Goal: Task Accomplishment & Management: Manage account settings

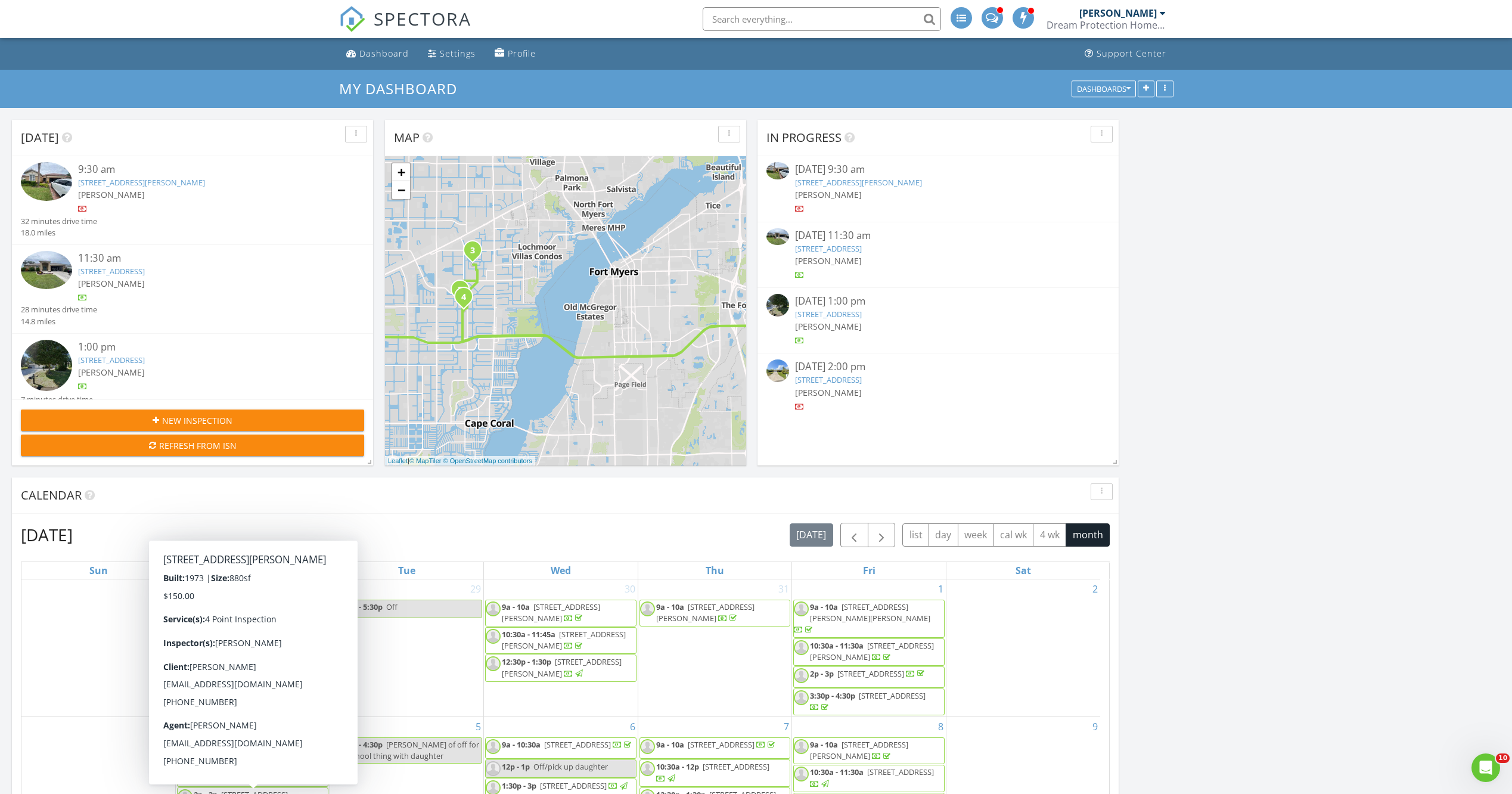
scroll to position [985, 1531]
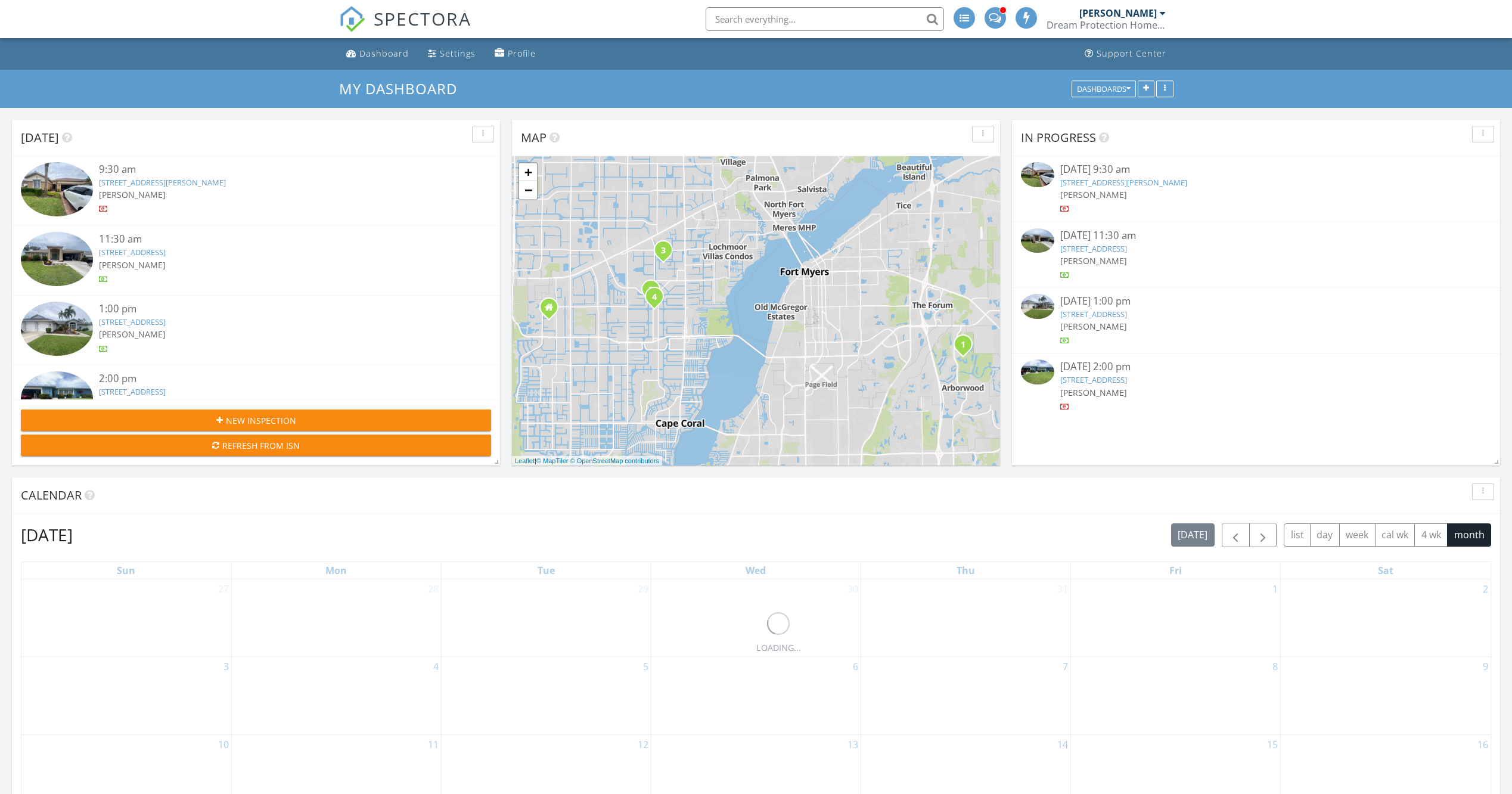
click at [1111, 184] on link "10515 Bellagio Dr, Fort Myers, FL 33913" at bounding box center [1124, 182] width 127 height 11
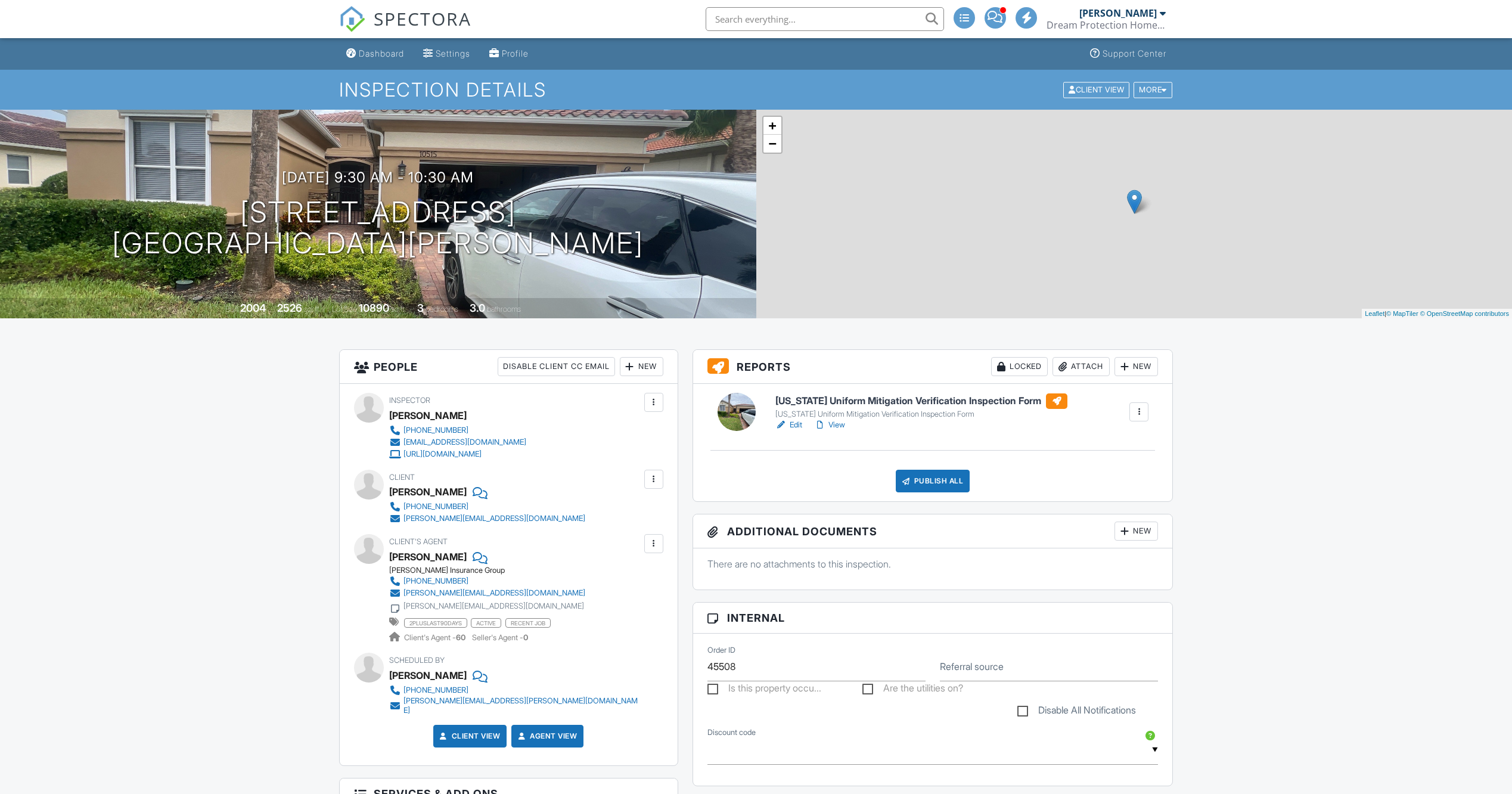
scroll to position [60, 0]
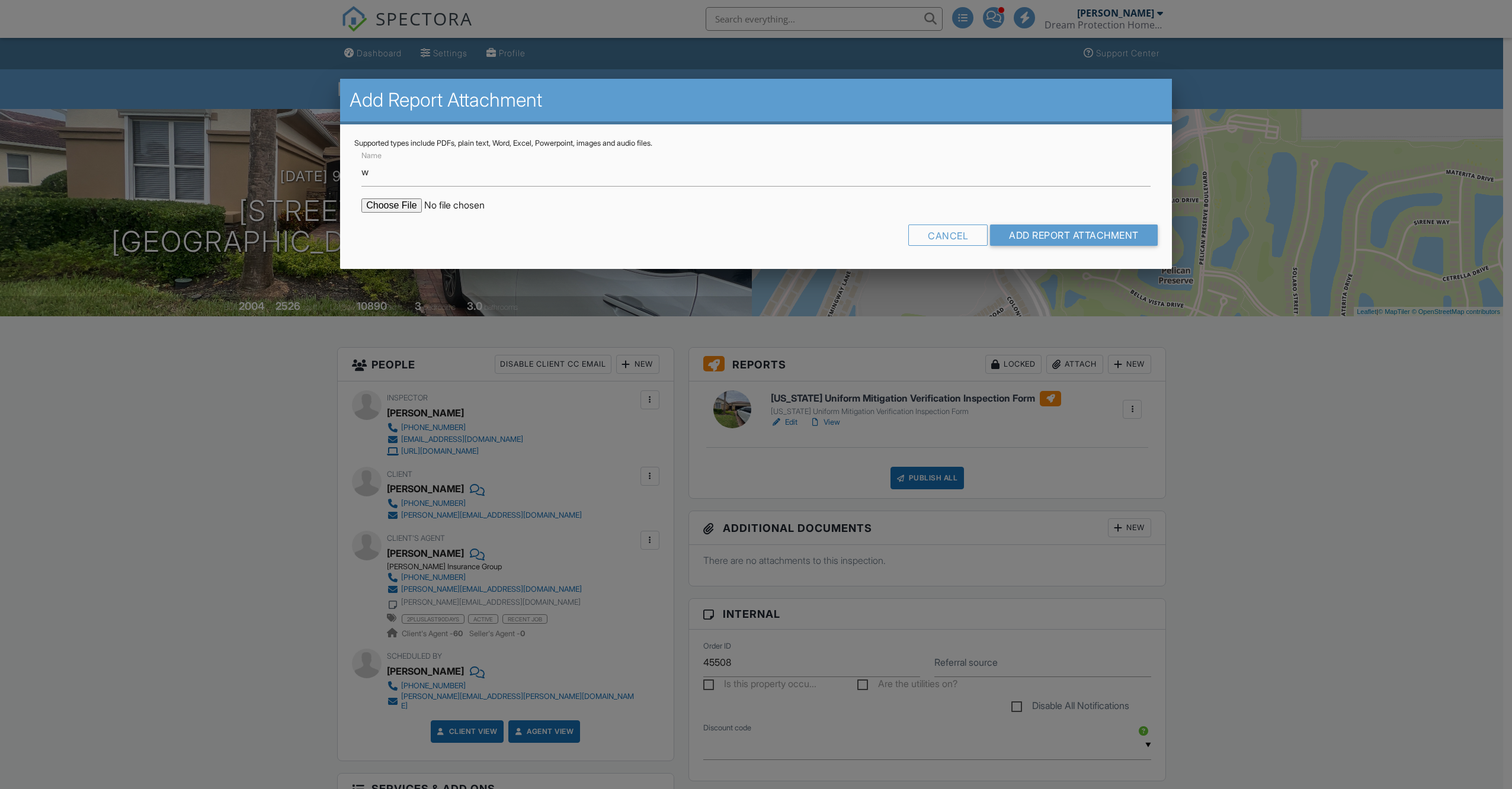
type input "Wind Mitigation"
click at [393, 204] on input "file" at bounding box center [462, 205] width 201 height 15
type input "C:\fakepath\W.S.Belfer 8-27-25.pdf"
click at [1071, 245] on input "Add Report Attachment" at bounding box center [1074, 235] width 168 height 21
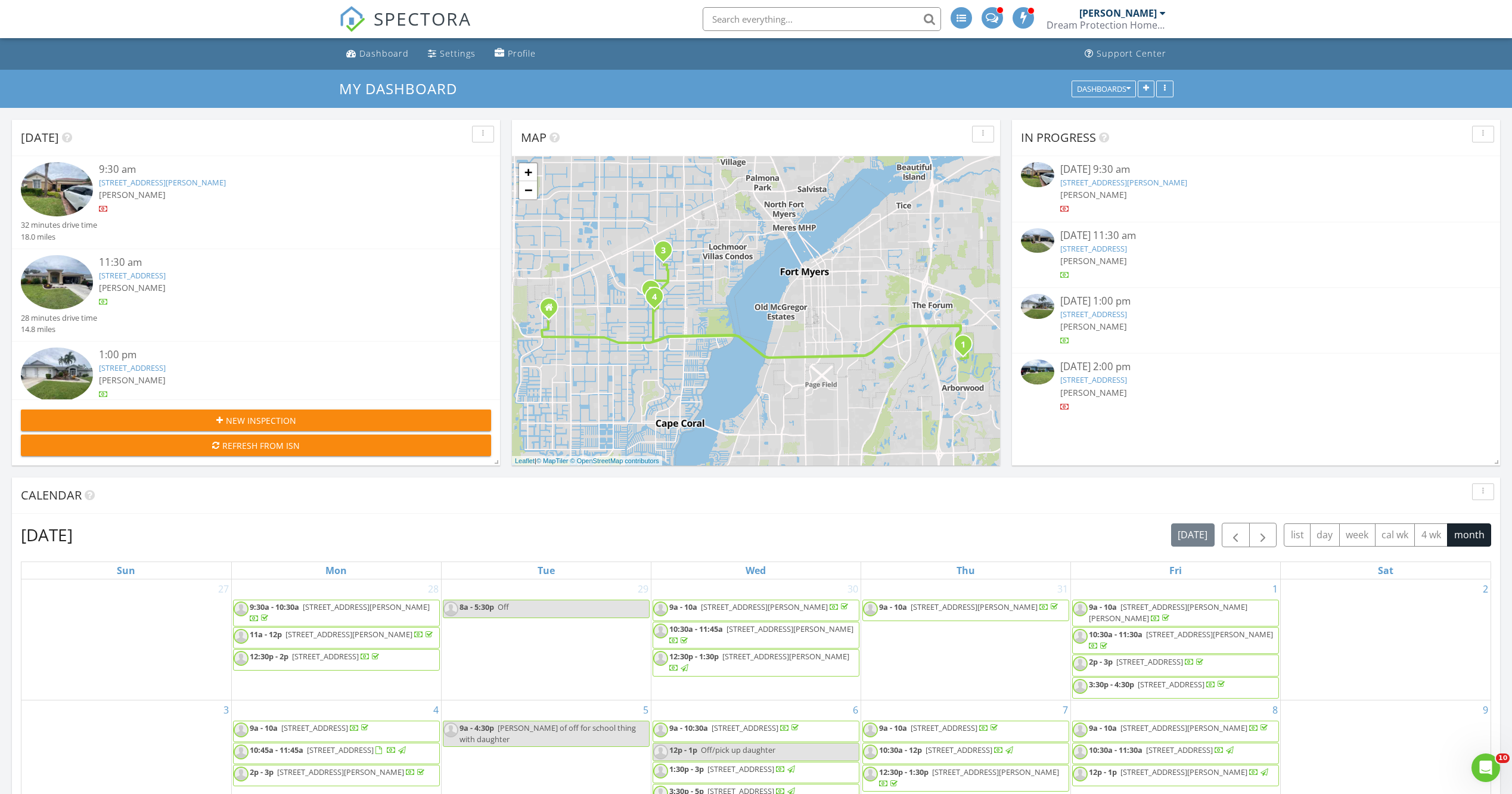
click at [1101, 247] on link "614 SE 15th St, Cape Coral, FL 33990" at bounding box center [1094, 248] width 66 height 11
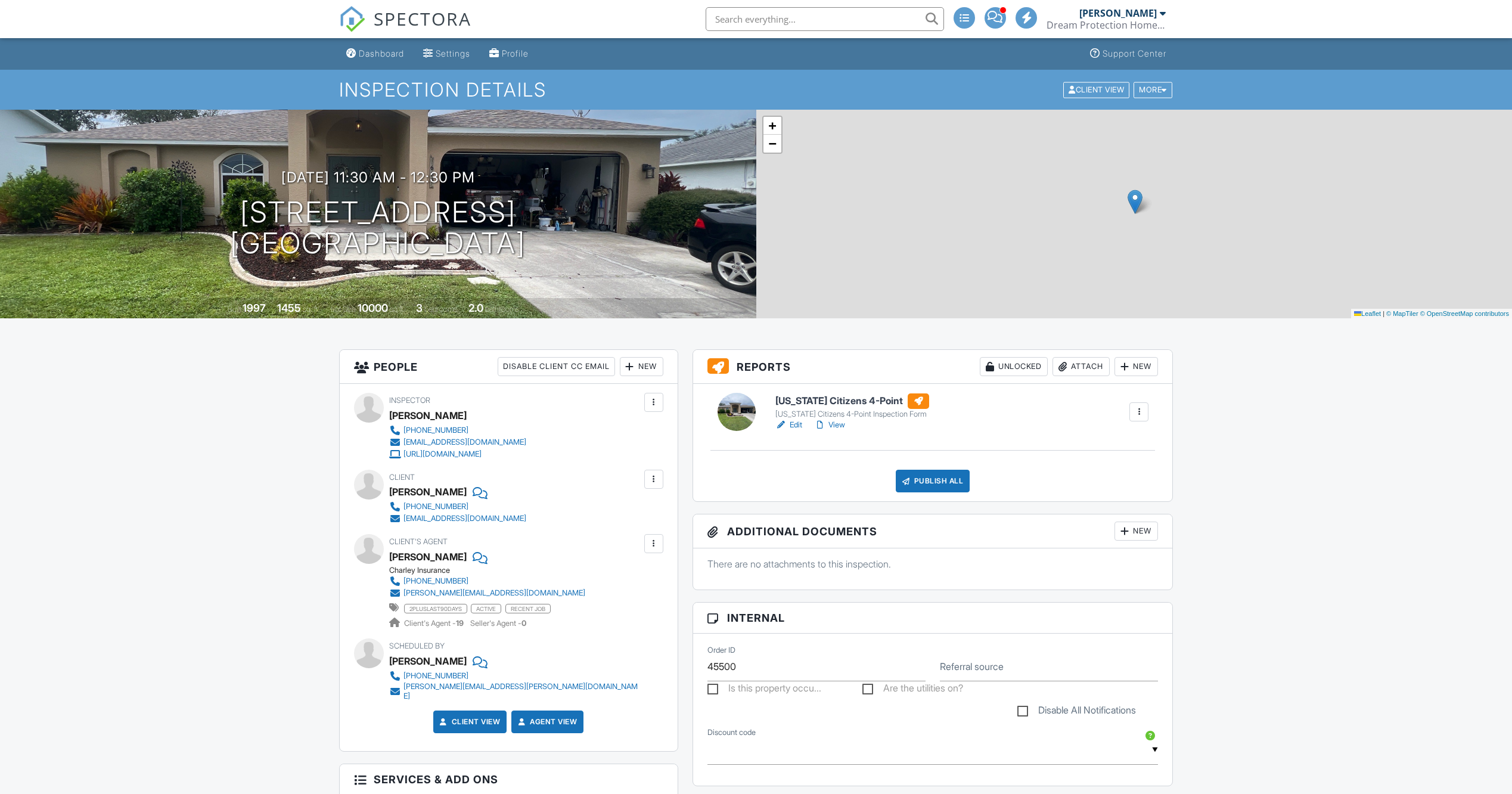
click at [794, 424] on link "Edit" at bounding box center [788, 425] width 26 height 12
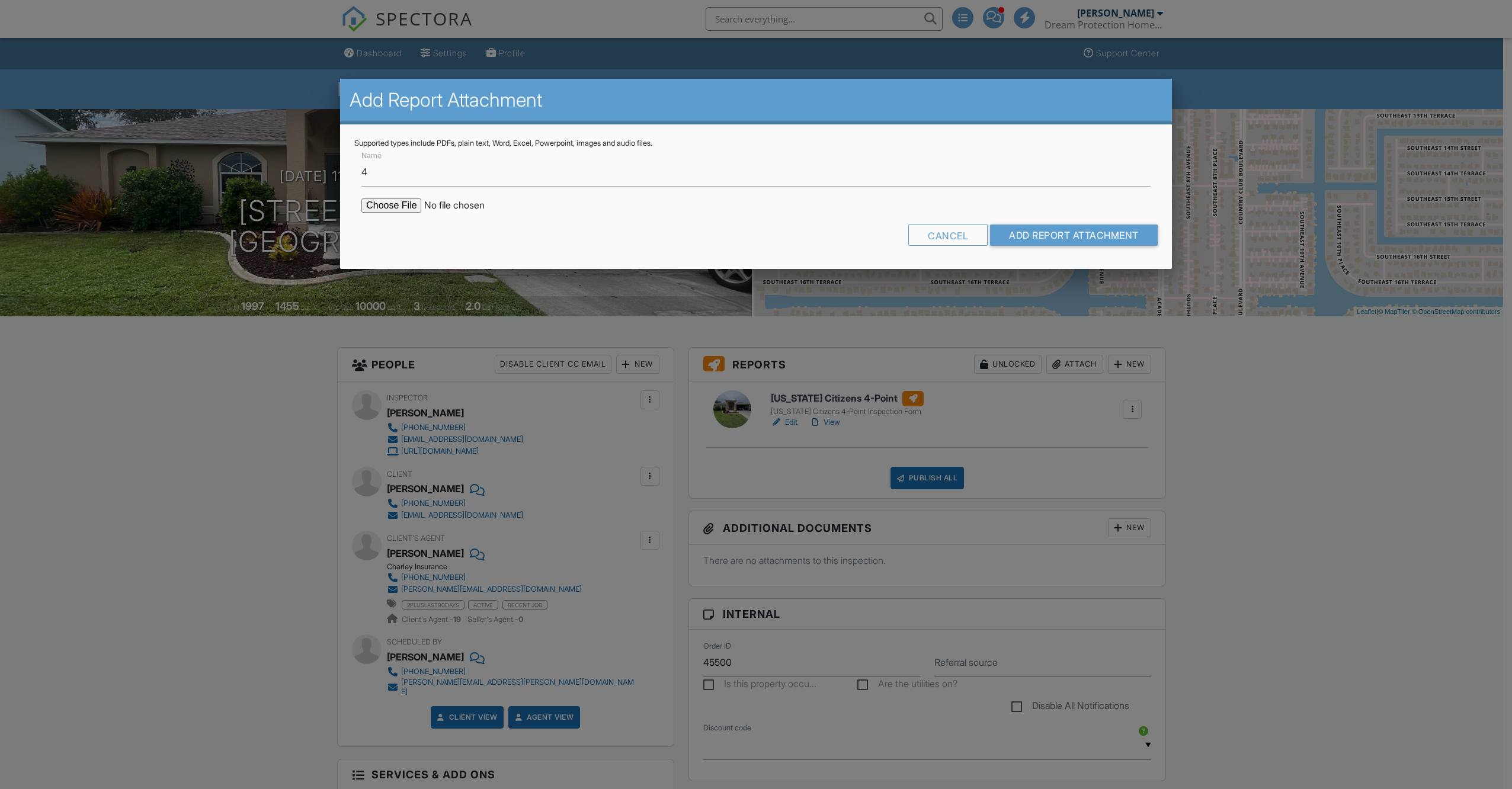
type input "4point"
click at [388, 203] on input "file" at bounding box center [462, 205] width 201 height 15
type input "C:\fakepath\4point.McElheran 8-27-25.pdf"
click at [1059, 241] on input "Add Report Attachment" at bounding box center [1074, 235] width 168 height 21
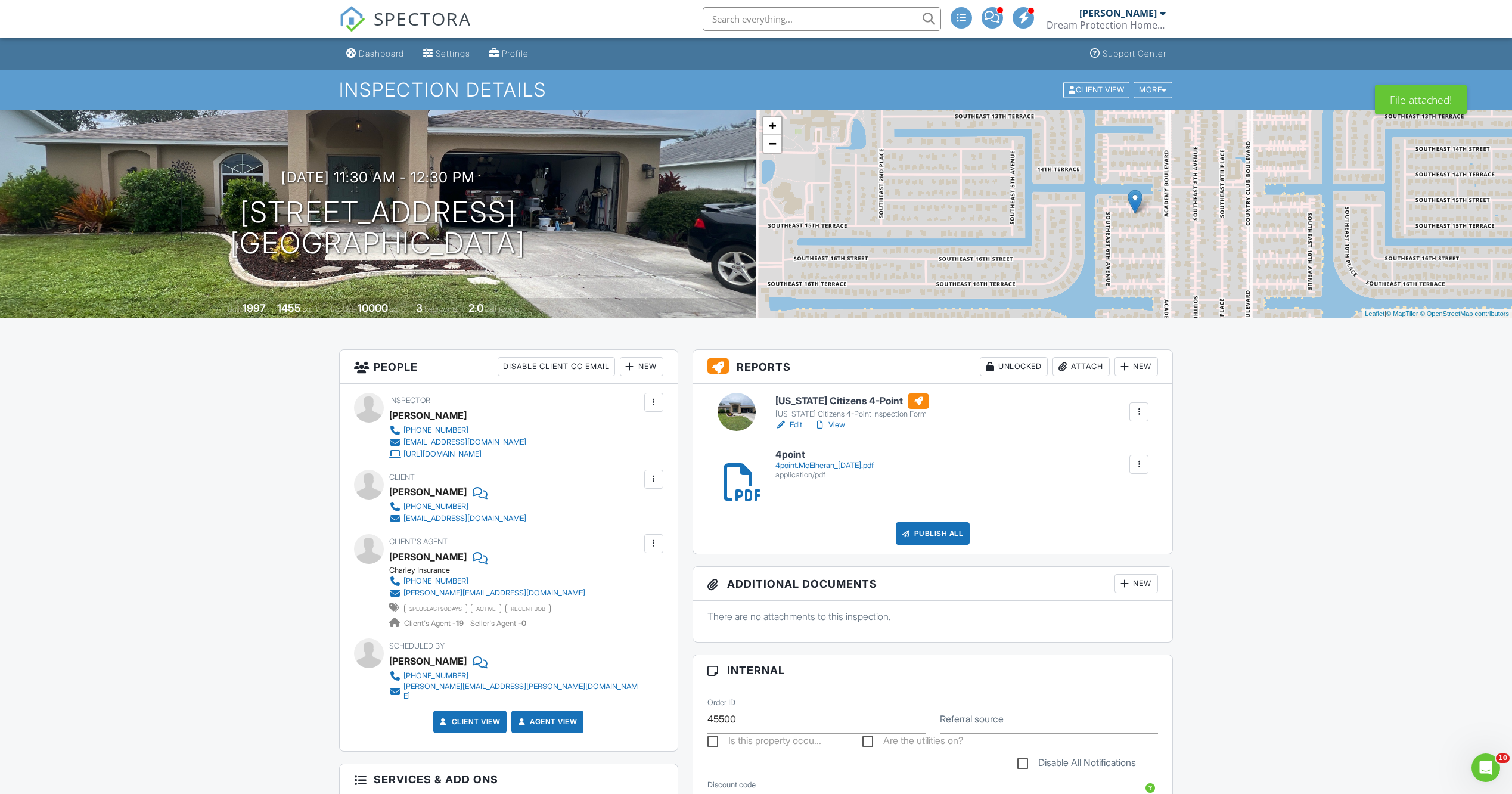
click at [425, 23] on span "SPECTORA" at bounding box center [422, 19] width 98 height 25
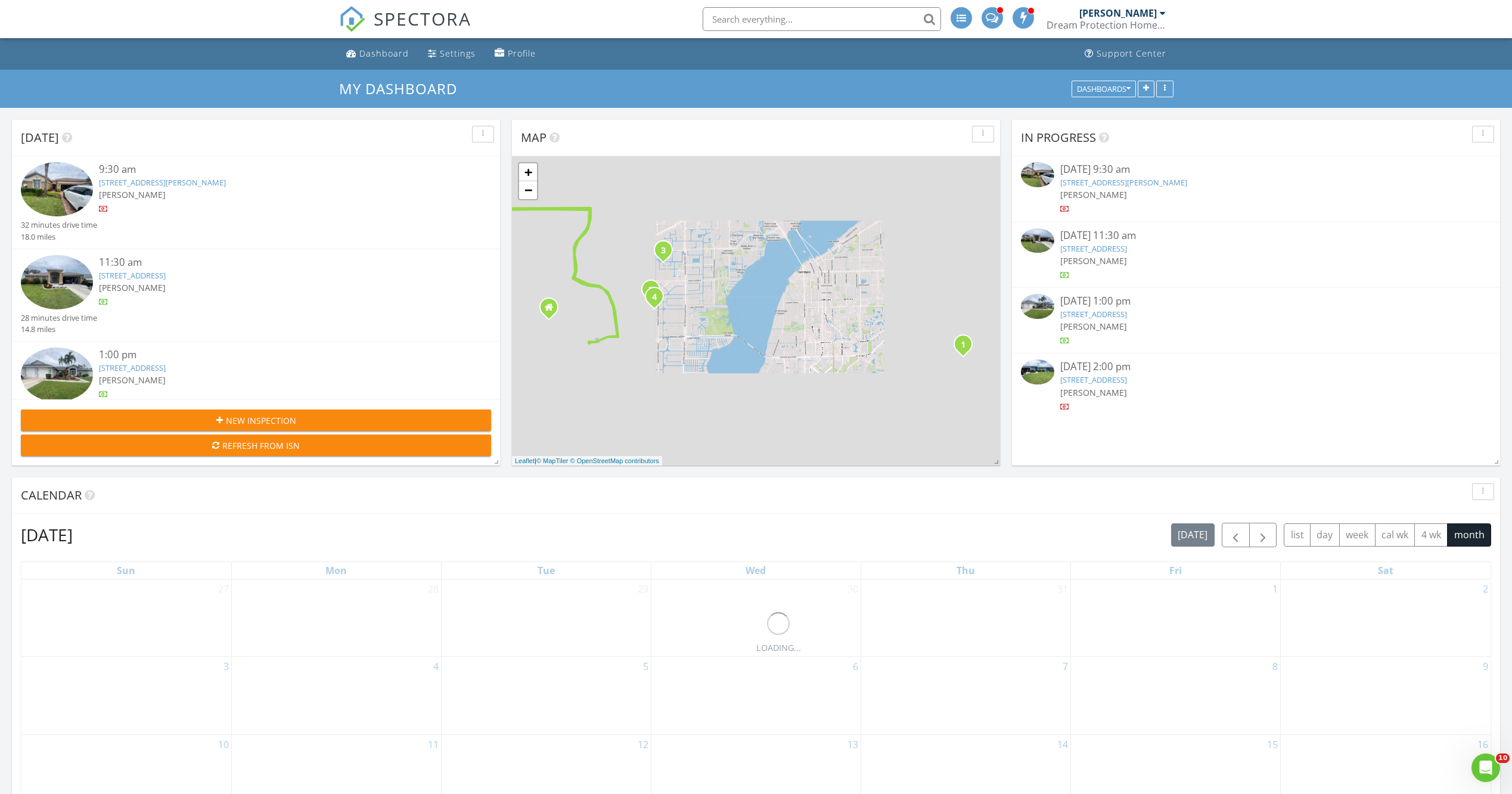
click at [1098, 312] on link "[STREET_ADDRESS]" at bounding box center [1094, 314] width 66 height 11
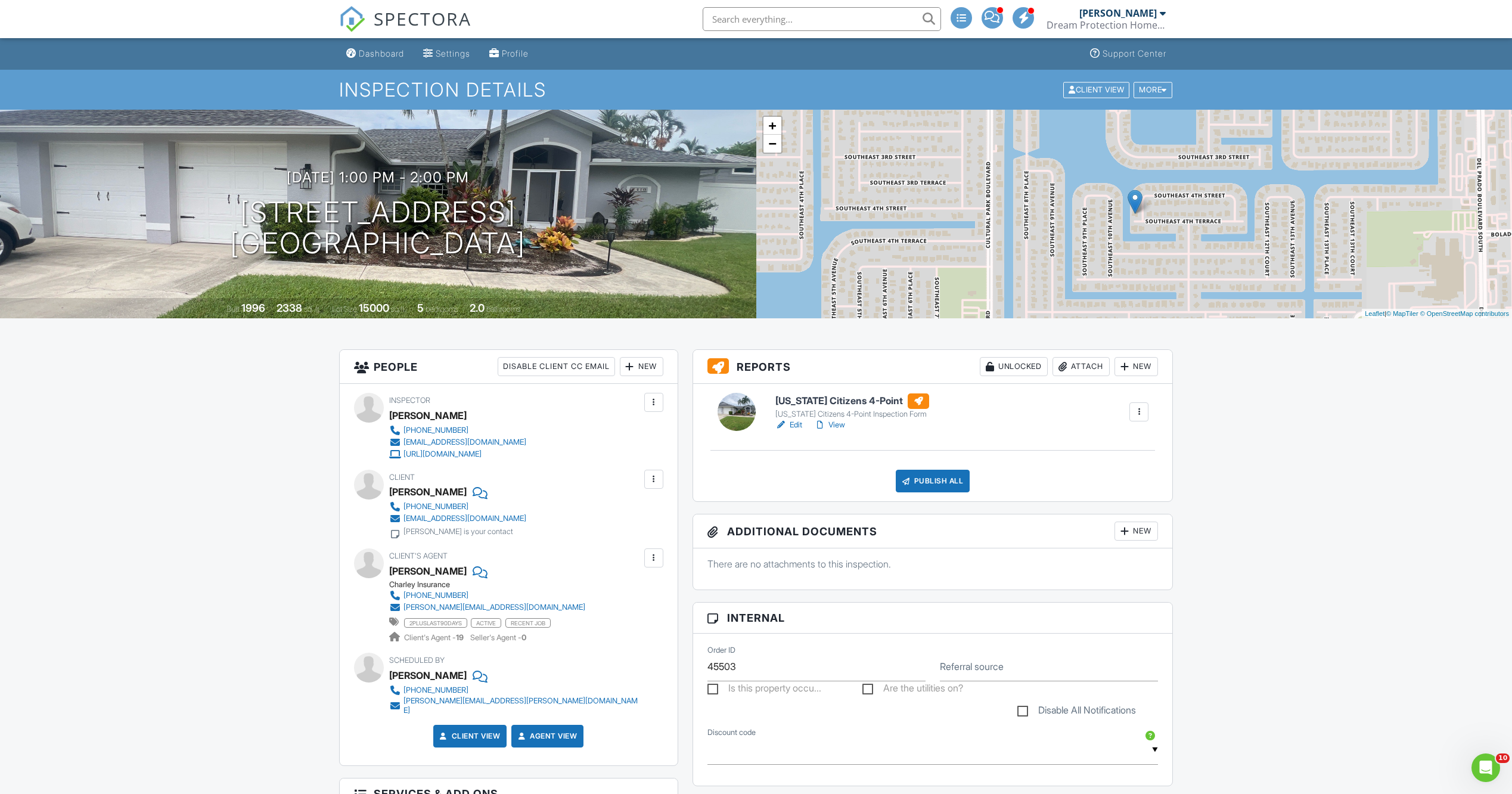
drag, startPoint x: 793, startPoint y: 425, endPoint x: 789, endPoint y: 430, distance: 6.4
click at [791, 428] on link "Edit" at bounding box center [788, 425] width 26 height 12
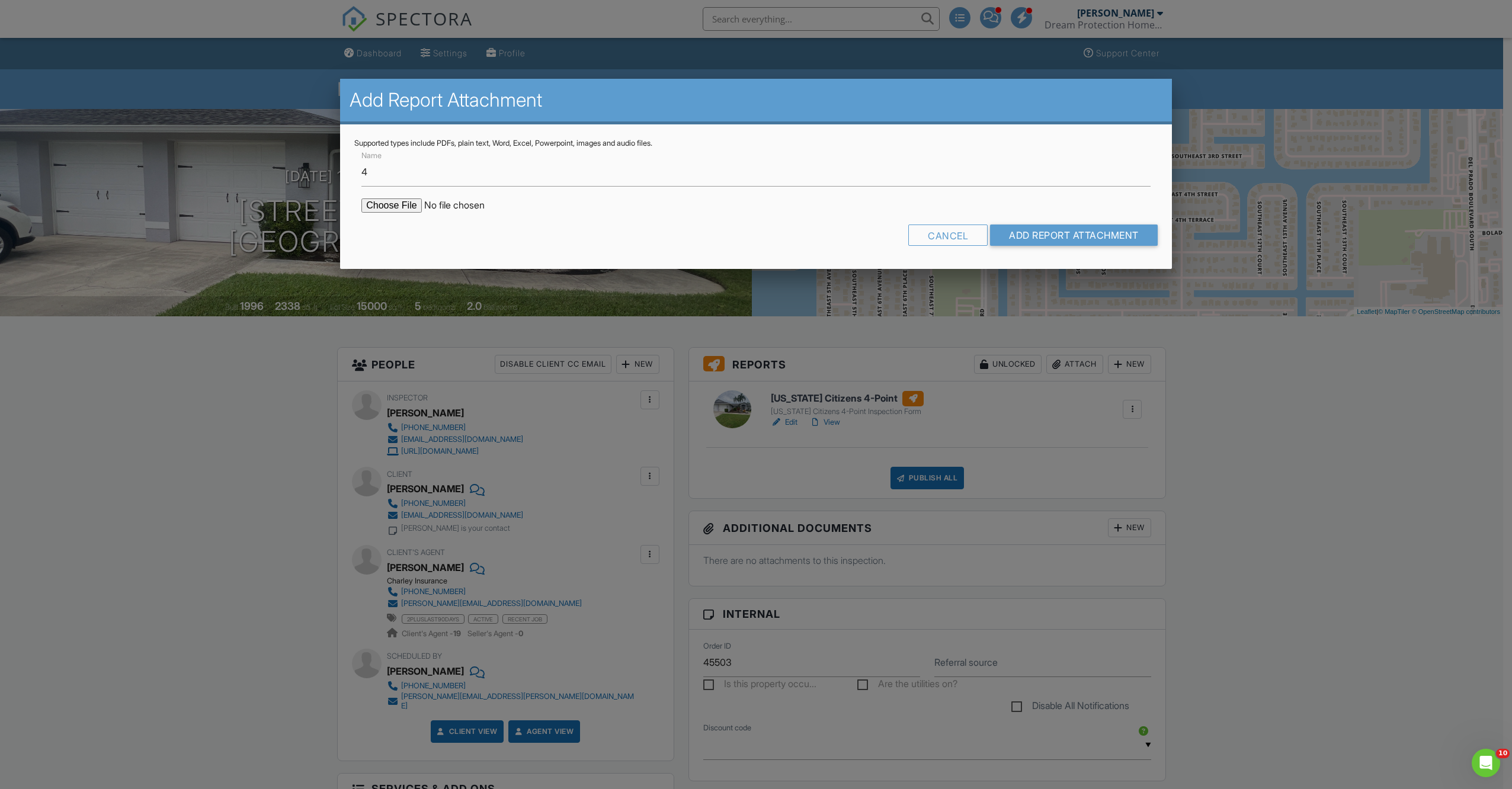
type input "4point"
click at [381, 208] on input "file" at bounding box center [462, 205] width 201 height 15
type input "C:\fakepath\4point.Satterly 410 SE 8-27-25.pdf"
click at [1054, 238] on input "Add Report Attachment" at bounding box center [1074, 235] width 168 height 21
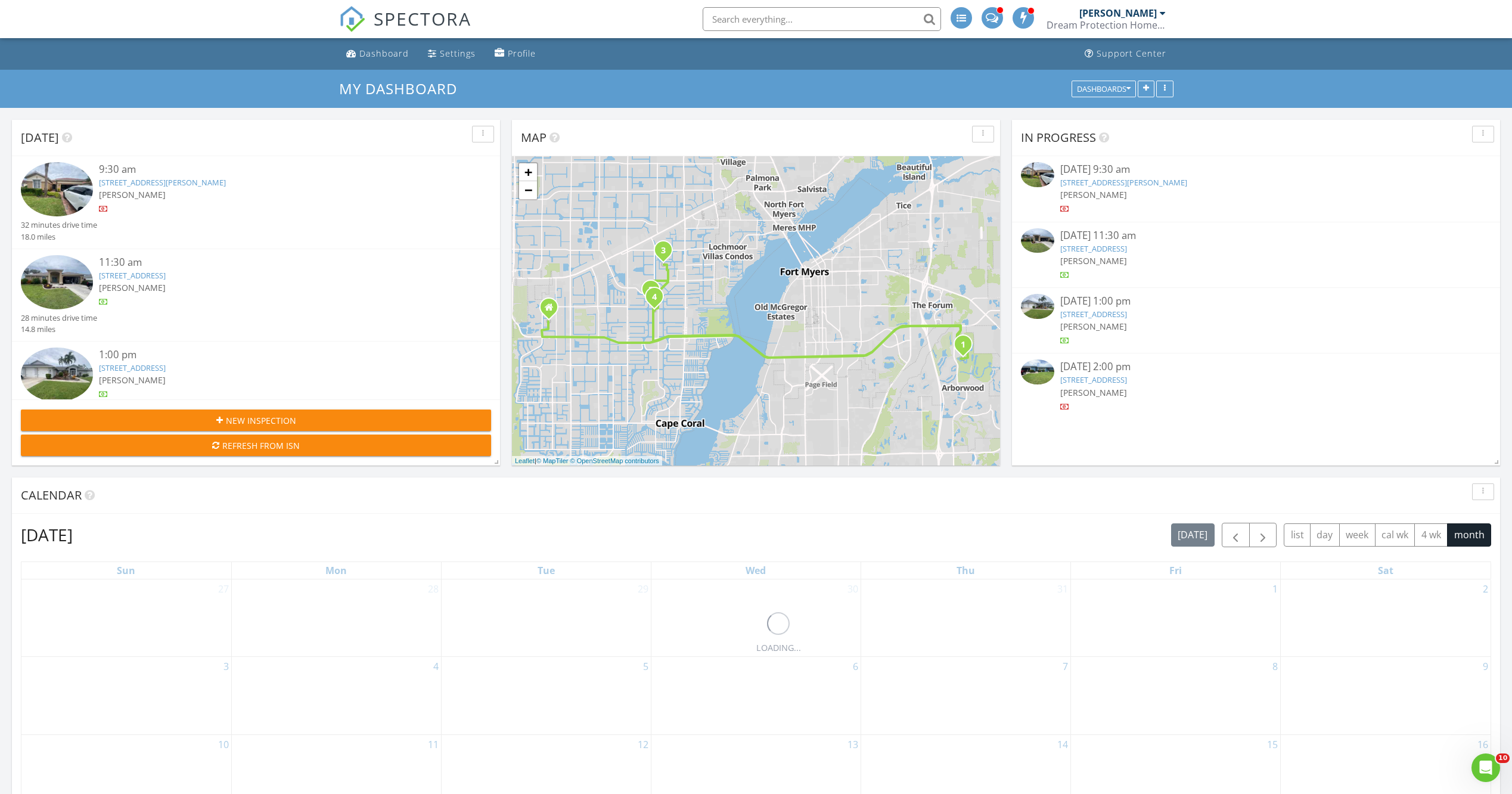
click at [1095, 379] on link "[STREET_ADDRESS]" at bounding box center [1094, 379] width 66 height 11
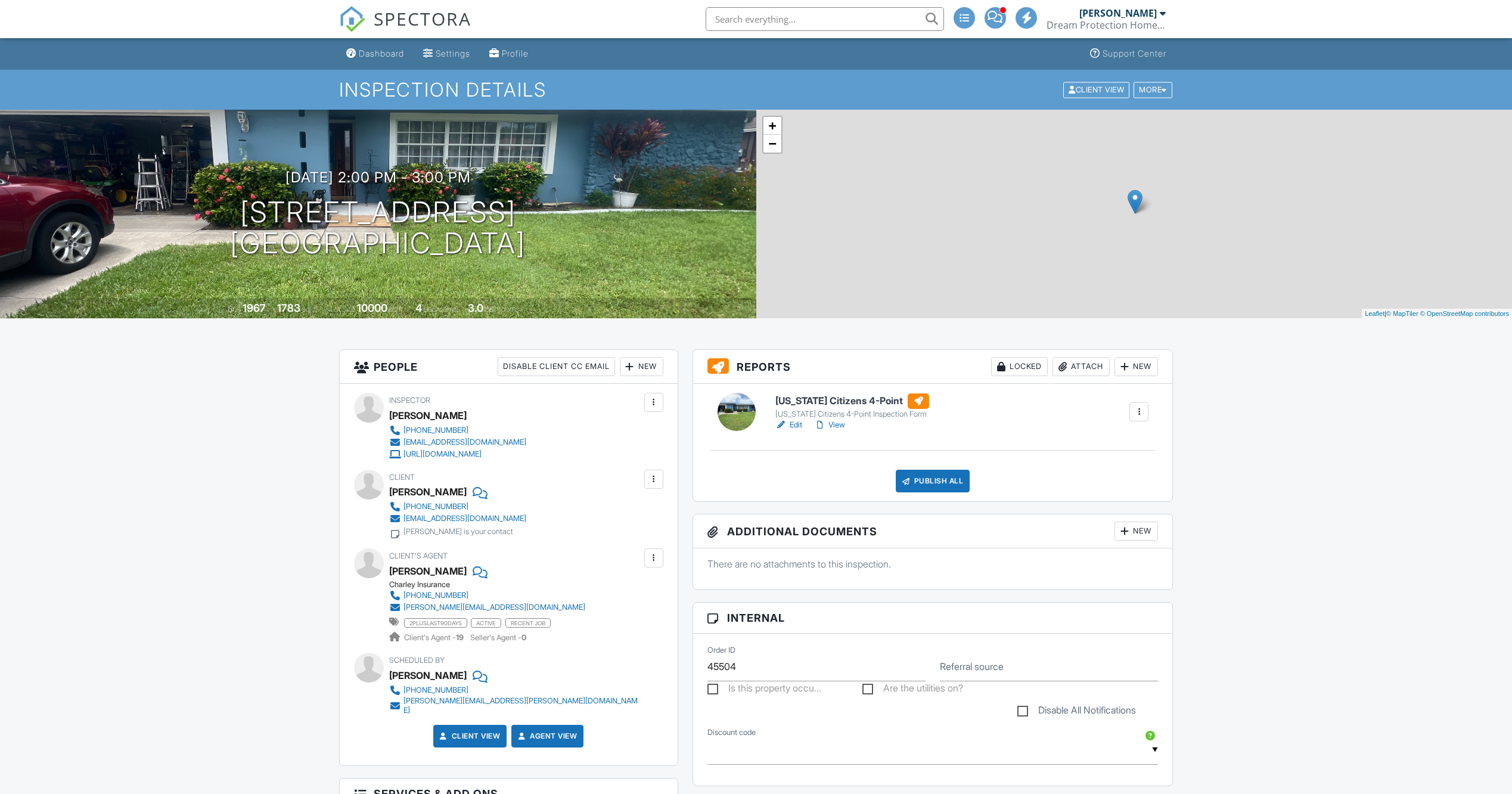
click at [791, 424] on link "Edit" at bounding box center [788, 425] width 26 height 12
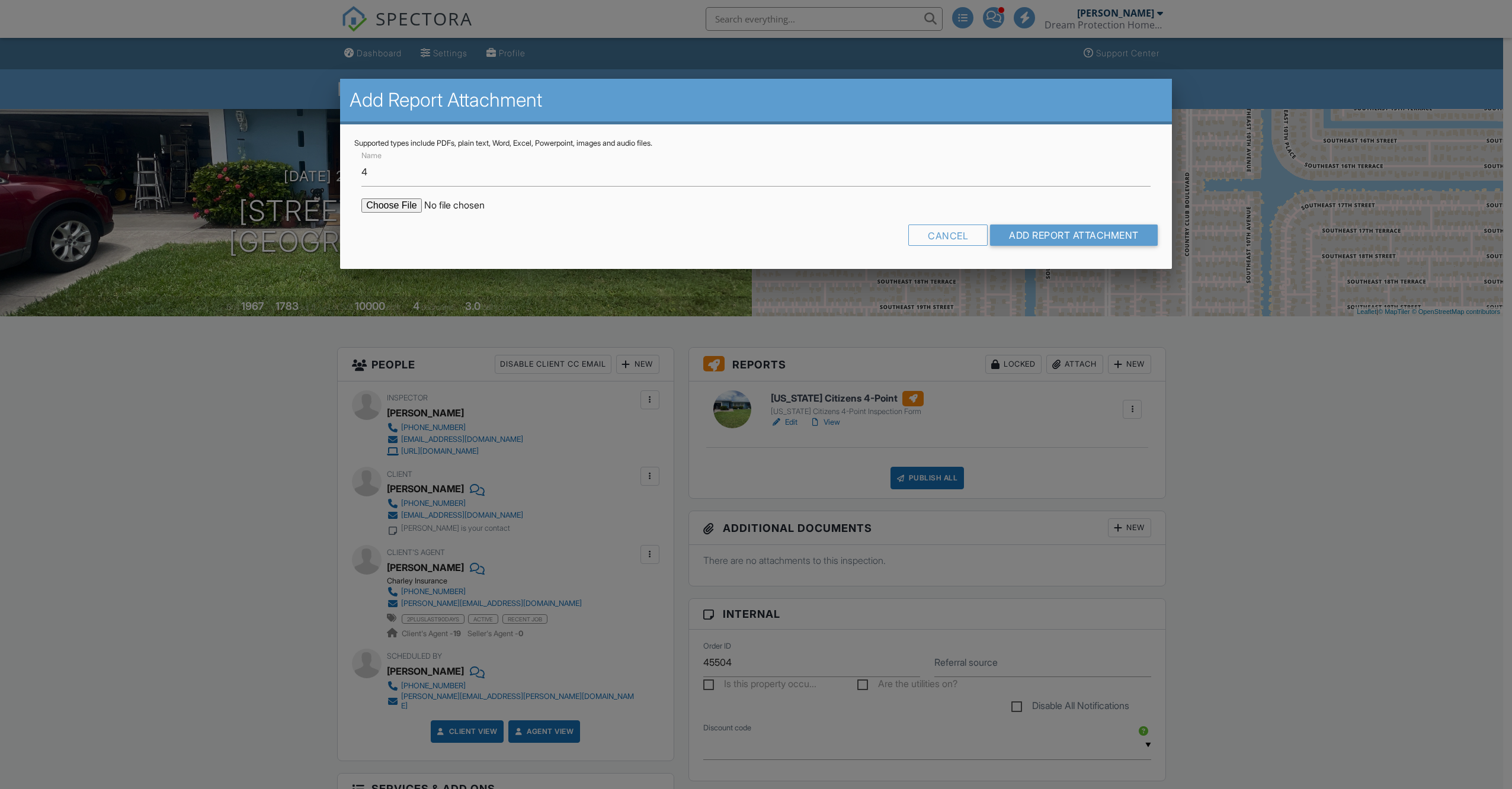
type input "4point"
click at [391, 211] on input "file" at bounding box center [462, 205] width 201 height 15
type input "C:\fakepath\4point.[PERSON_NAME] 1704 SE [DATE].pdf"
click at [1067, 242] on input "Add Report Attachment" at bounding box center [1074, 235] width 168 height 21
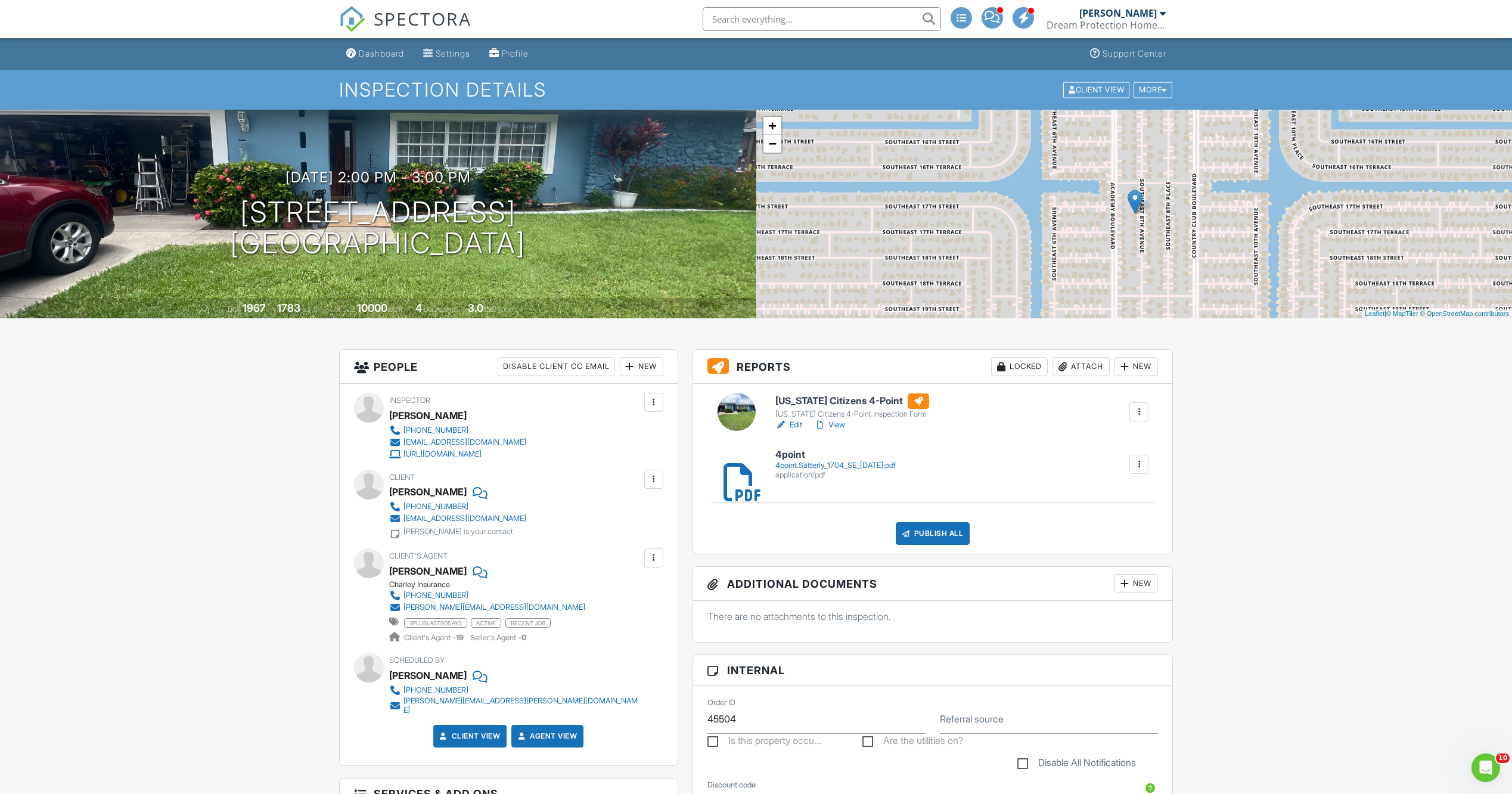
click at [439, 13] on span "SPECTORA" at bounding box center [422, 19] width 98 height 25
